Goal: Task Accomplishment & Management: Complete application form

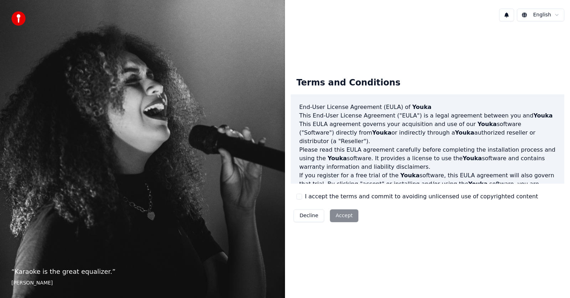
click at [342, 219] on div "Decline Accept" at bounding box center [326, 216] width 71 height 19
click at [298, 197] on button "I accept the terms and commit to avoiding unlicensed use of copyrighted content" at bounding box center [299, 197] width 6 height 6
click at [338, 214] on button "Accept" at bounding box center [344, 215] width 29 height 13
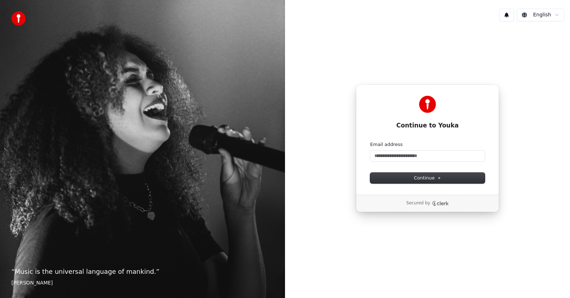
click at [522, 230] on div "Continue to Youka Continue with Google or Email address Continue Secured by" at bounding box center [427, 148] width 285 height 243
